Goal: Check status: Check status

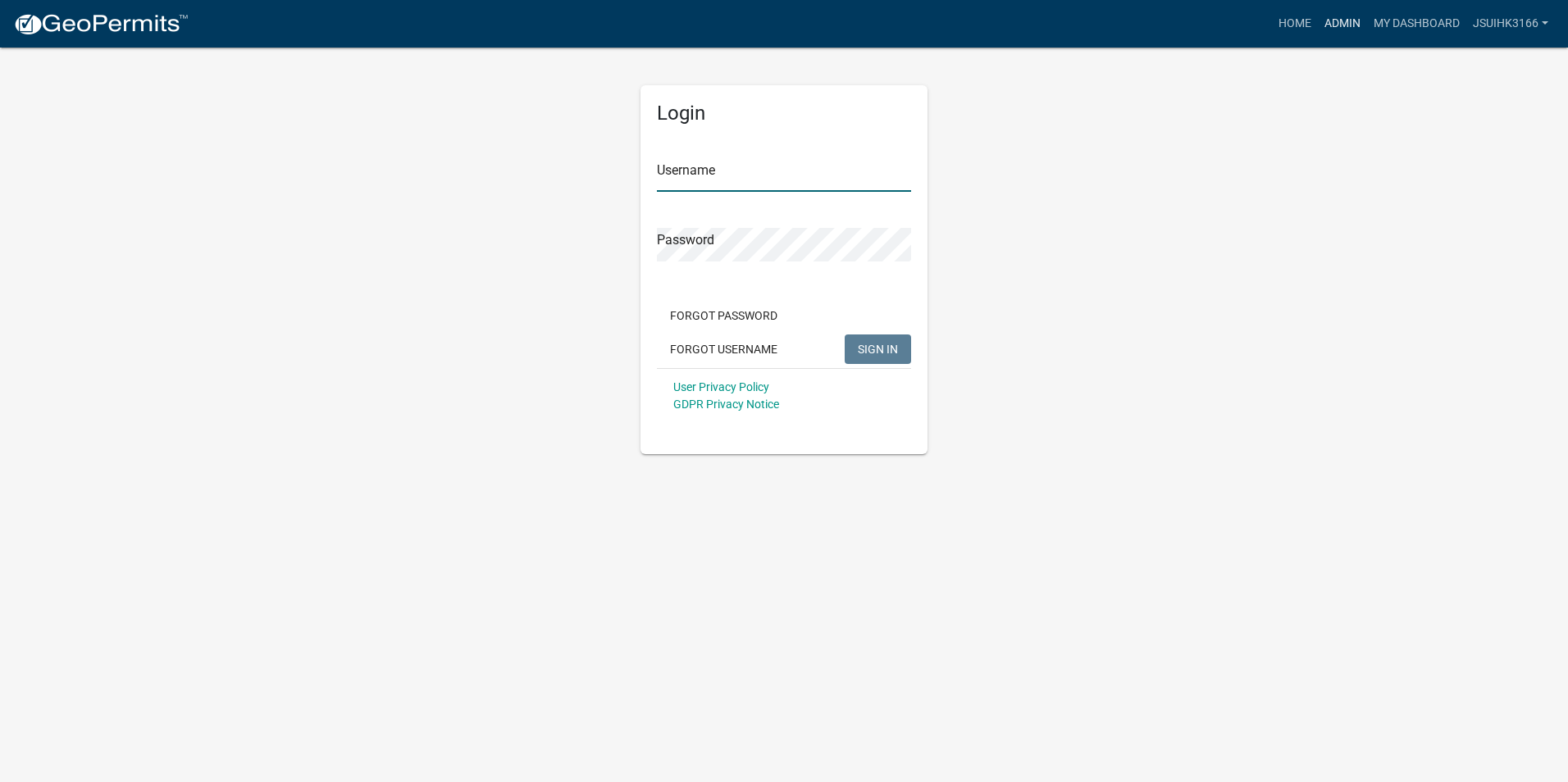
type input "Jsuihk3166"
click at [1341, 21] on link "Admin" at bounding box center [1343, 24] width 49 height 31
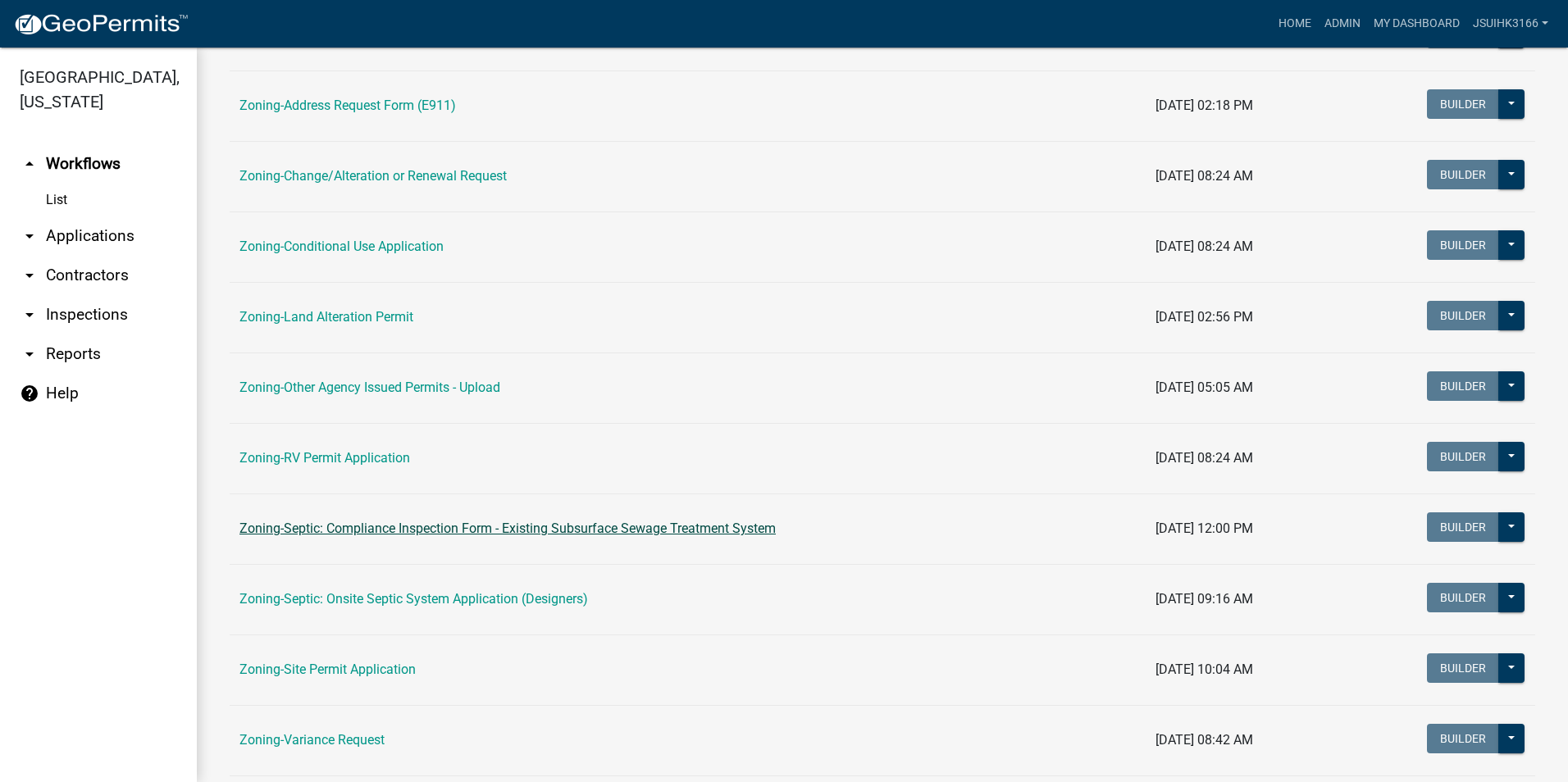
scroll to position [410, 0]
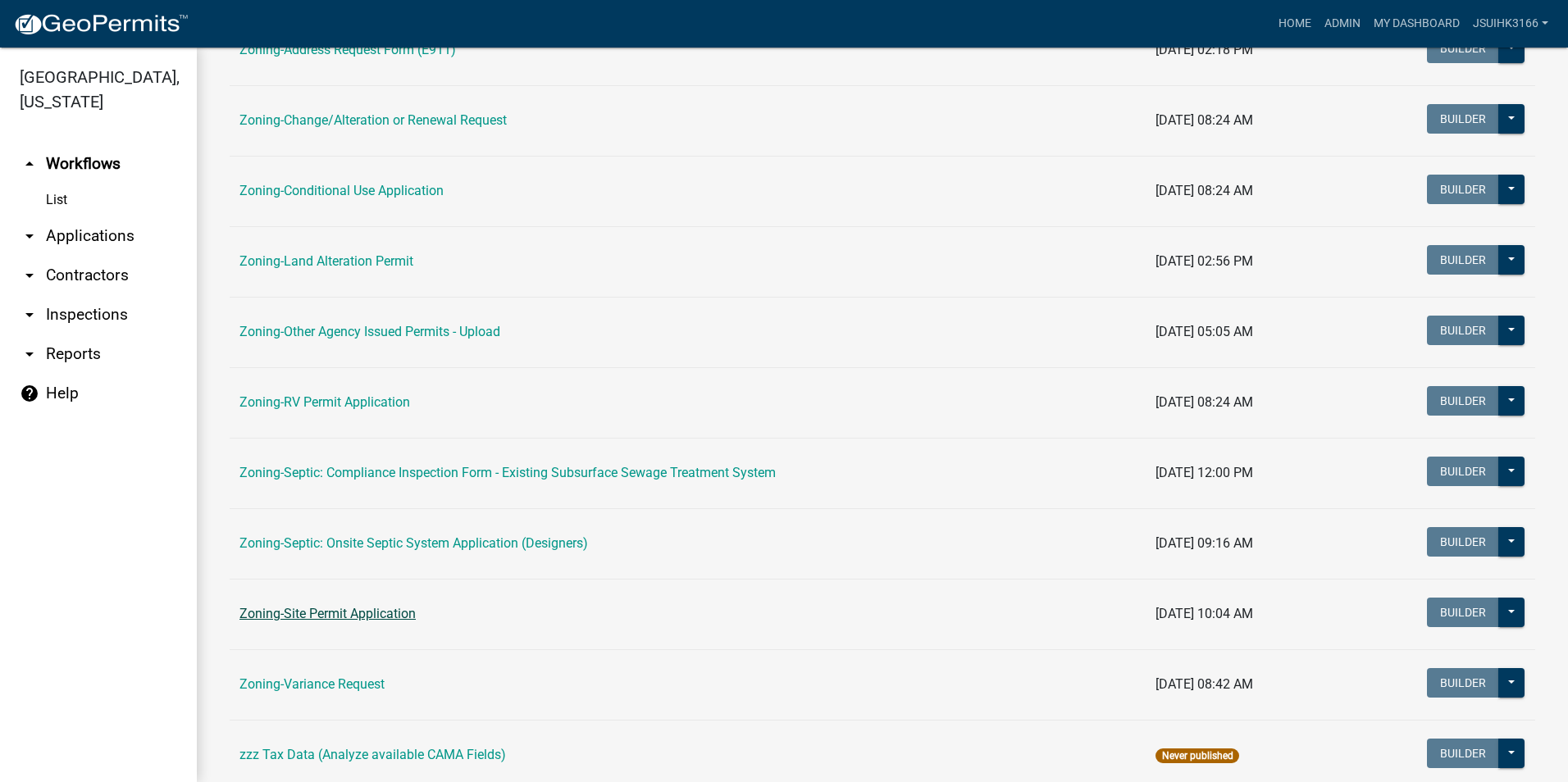
click at [381, 615] on link "Zoning-Site Permit Application" at bounding box center [327, 614] width 177 height 16
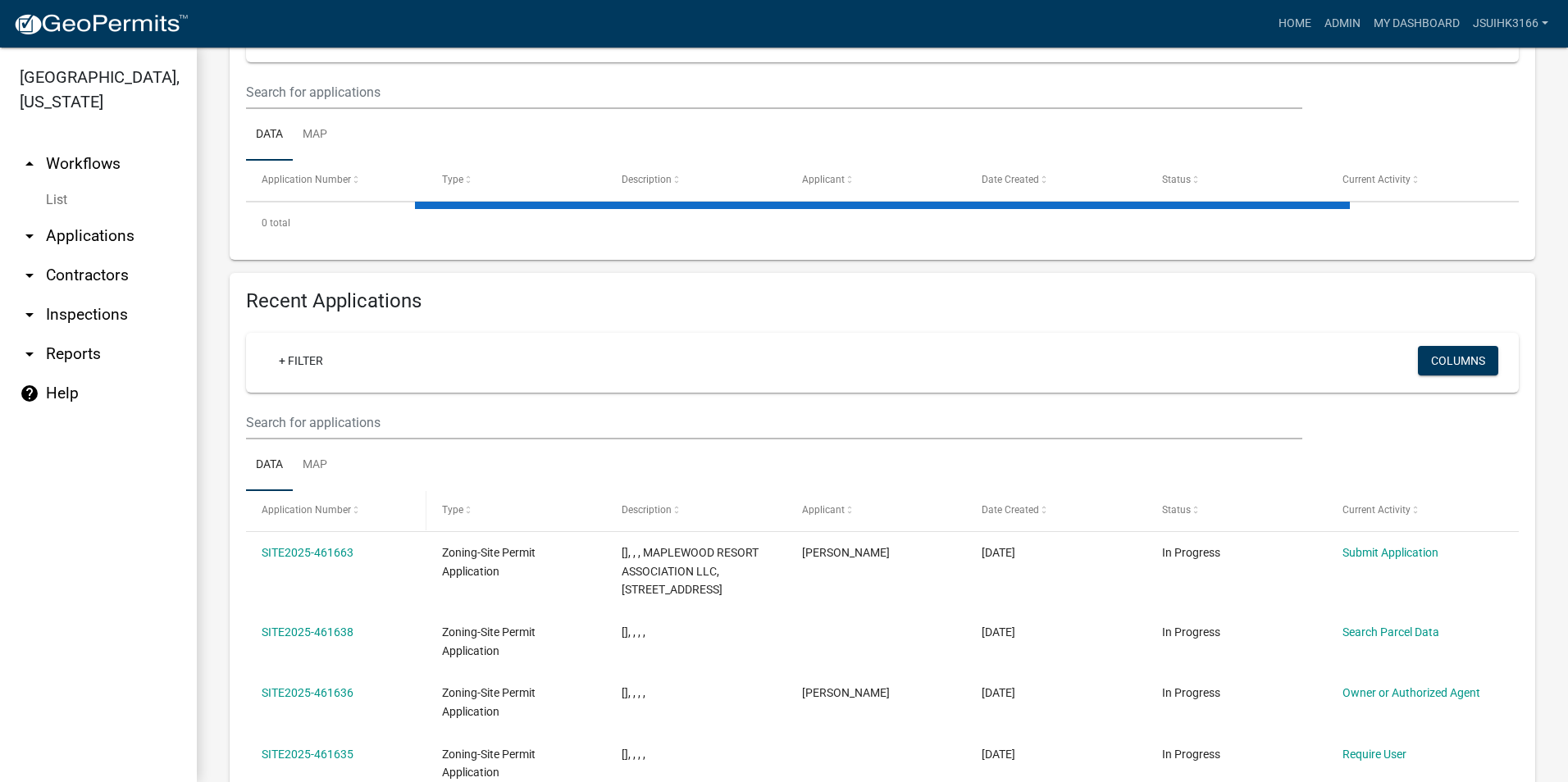
scroll to position [328, 0]
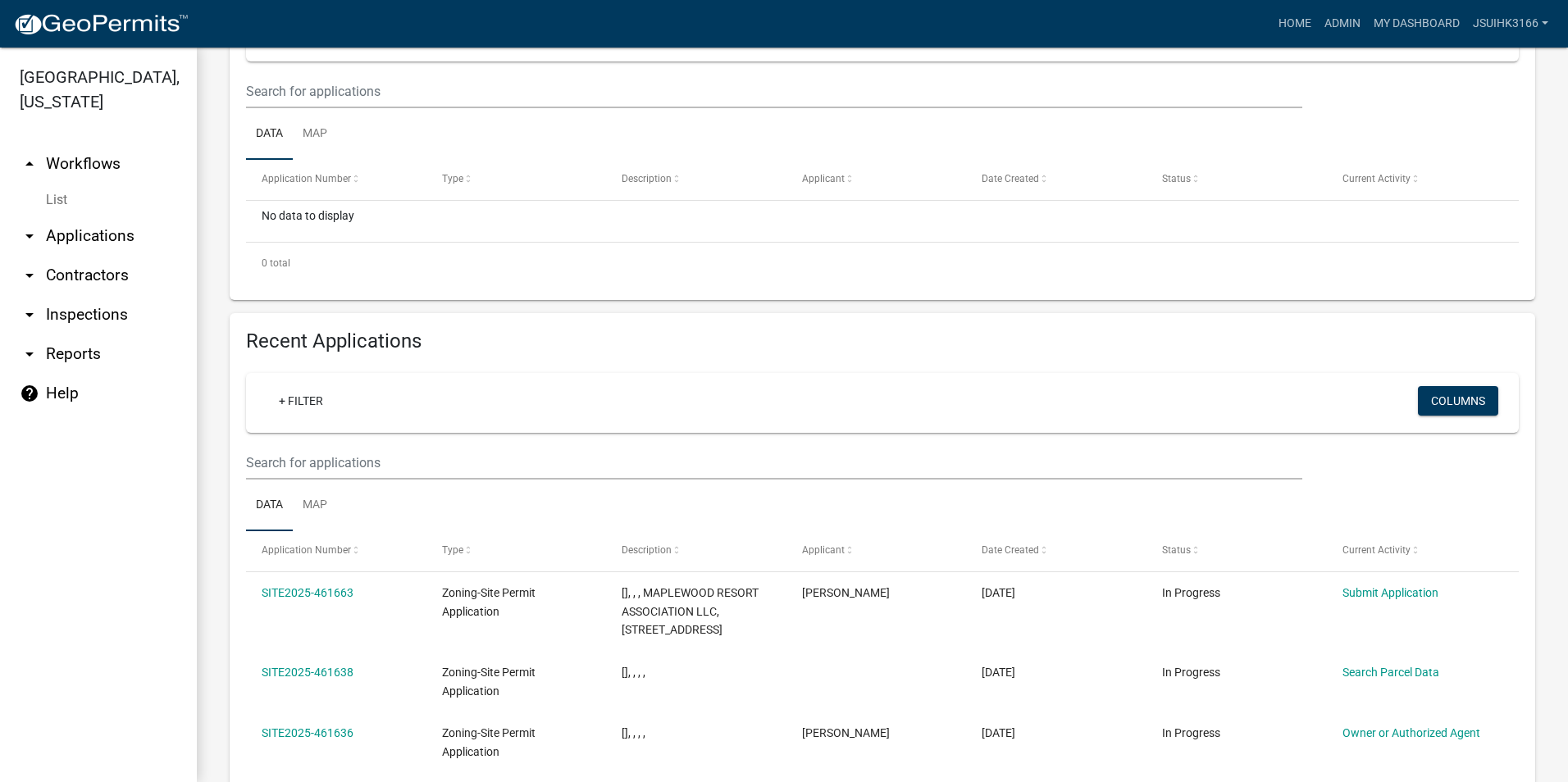
click at [322, 429] on div "+ Filter Columns" at bounding box center [882, 403] width 1258 height 60
click at [311, 108] on input "text" at bounding box center [774, 91] width 1057 height 34
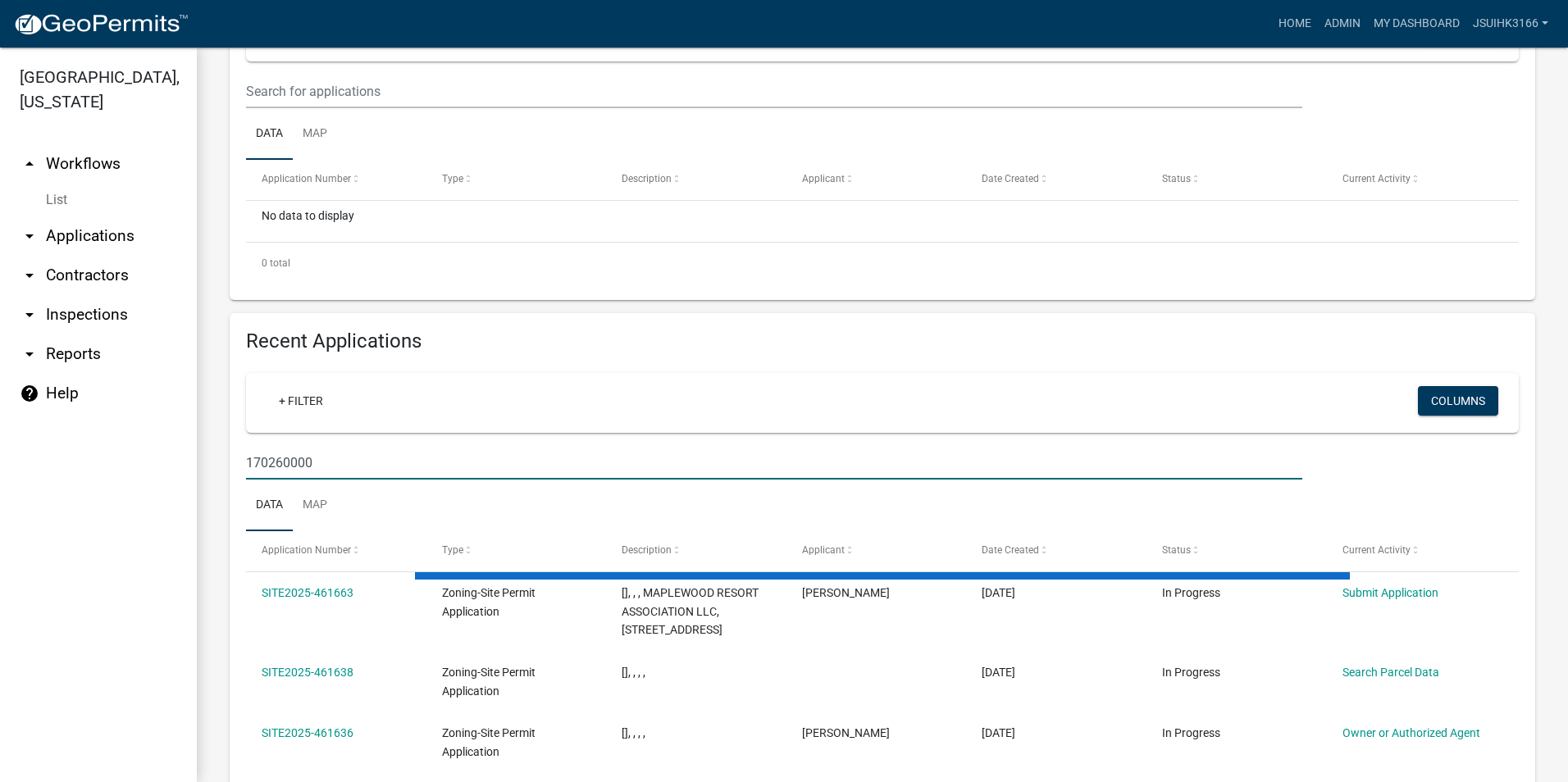
type input "170260000"
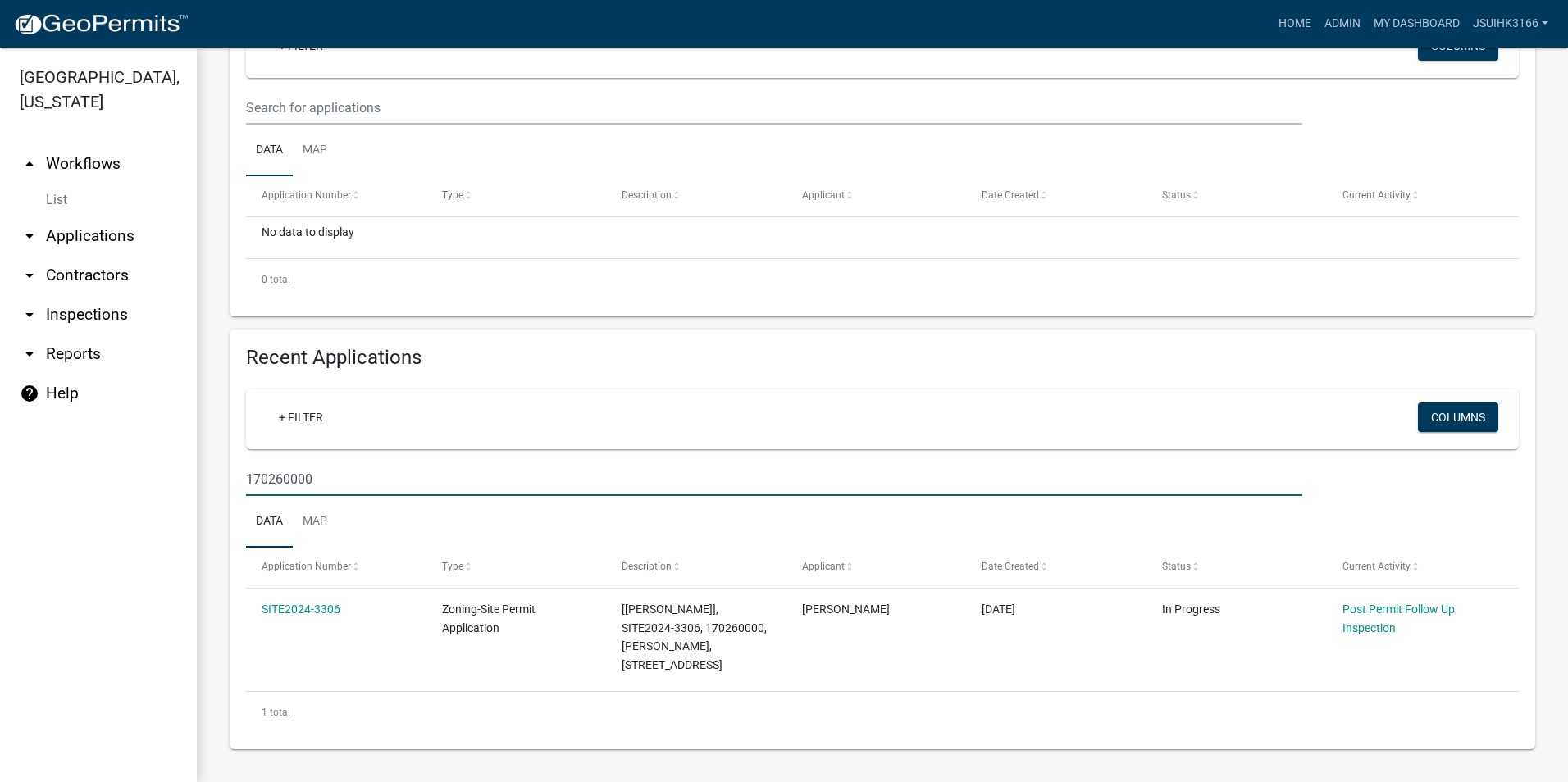
scroll to position [312, 0]
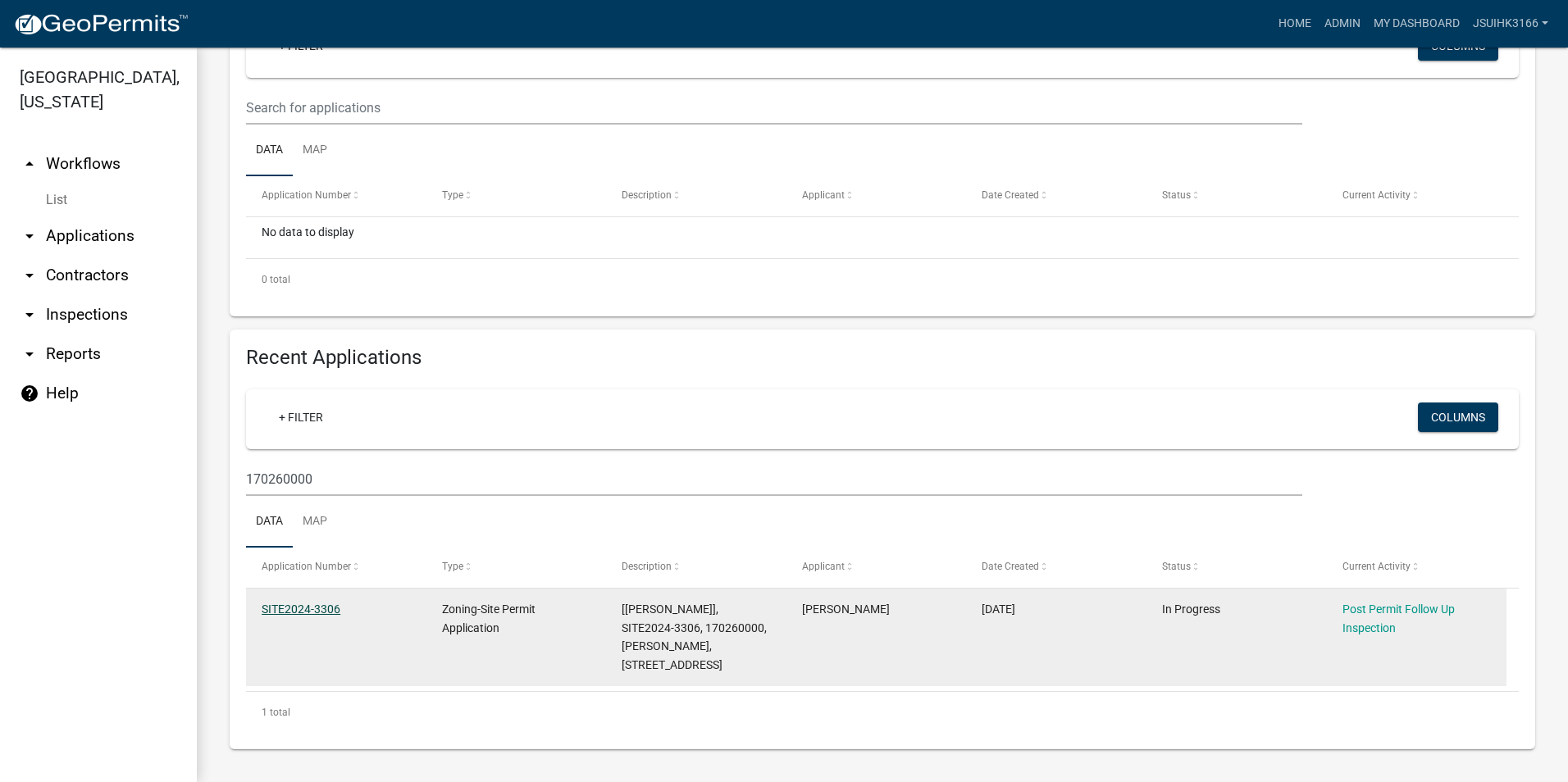
click at [309, 607] on link "SITE2024-3306" at bounding box center [300, 610] width 78 height 13
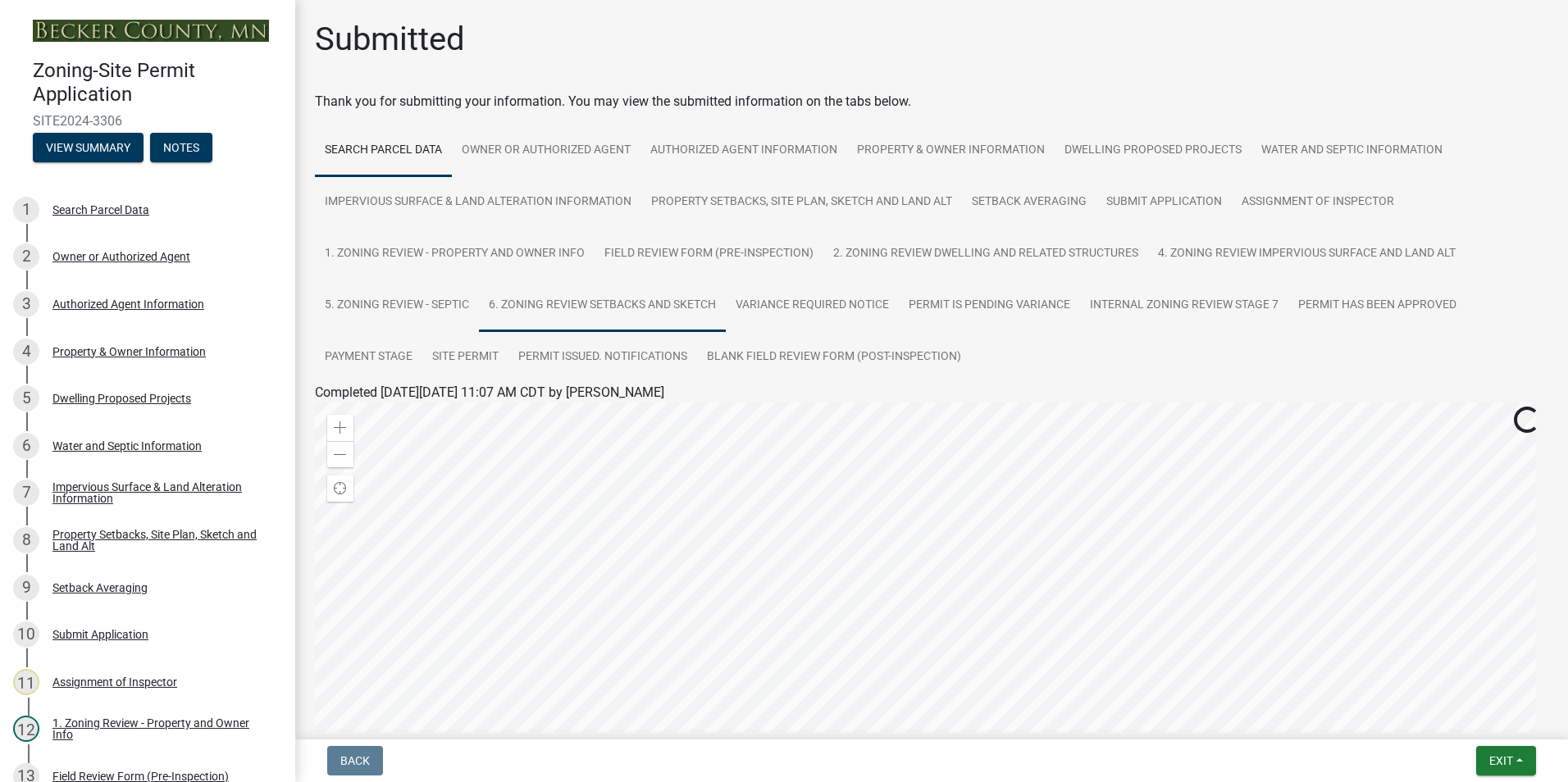
click at [544, 307] on link "6. Zoning Review Setbacks and Sketch" at bounding box center [602, 306] width 247 height 53
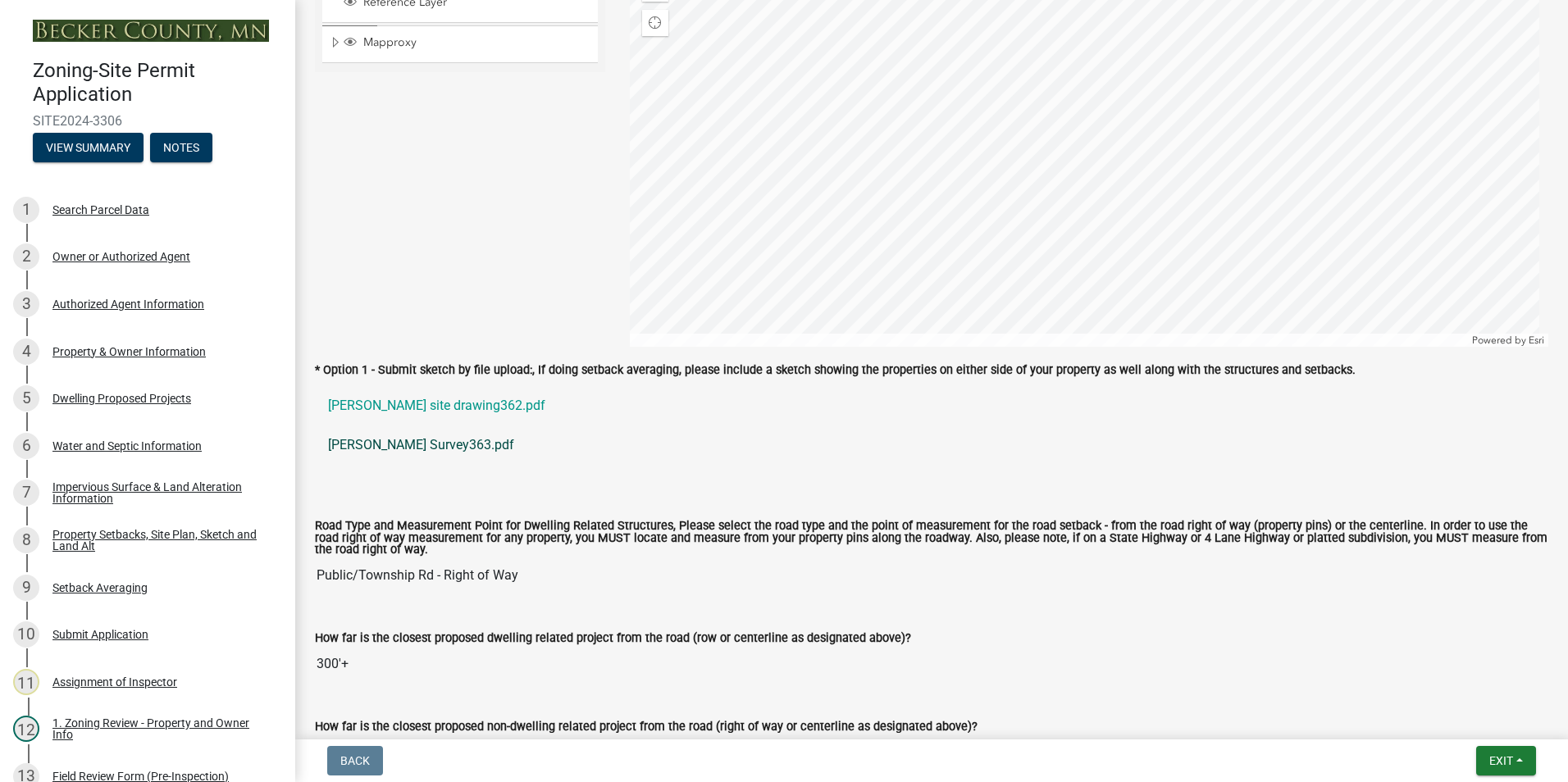
scroll to position [1312, 0]
click at [449, 407] on link "[PERSON_NAME] site drawing362.pdf" at bounding box center [931, 403] width 1233 height 40
click at [436, 440] on link "[PERSON_NAME] Survey363.pdf" at bounding box center [931, 443] width 1233 height 40
